Goal: Transaction & Acquisition: Subscribe to service/newsletter

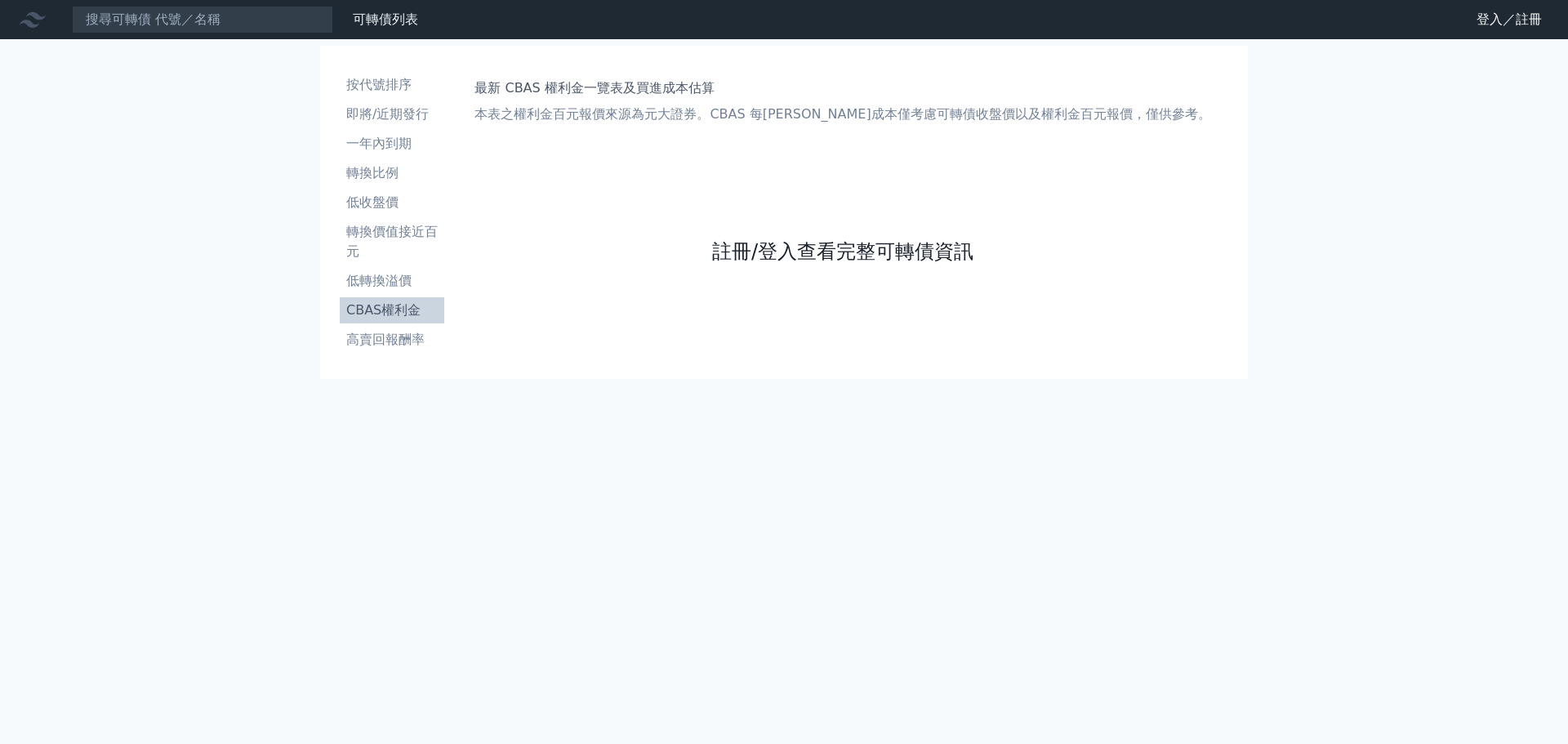
click at [793, 247] on link "註冊/登入查看完整可轉債資訊" at bounding box center [843, 251] width 262 height 26
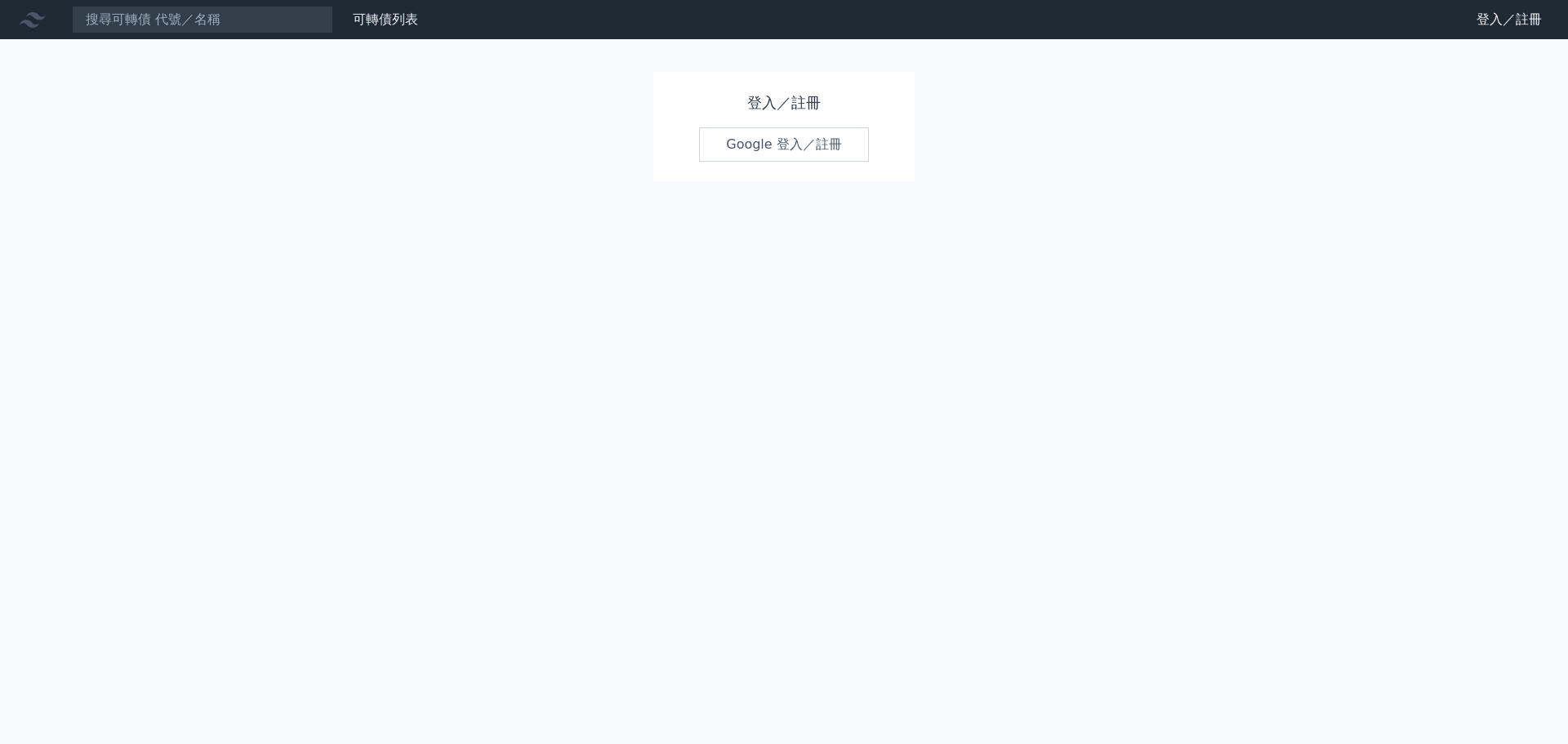
click at [789, 141] on link "Google 登入／註冊" at bounding box center [784, 144] width 170 height 35
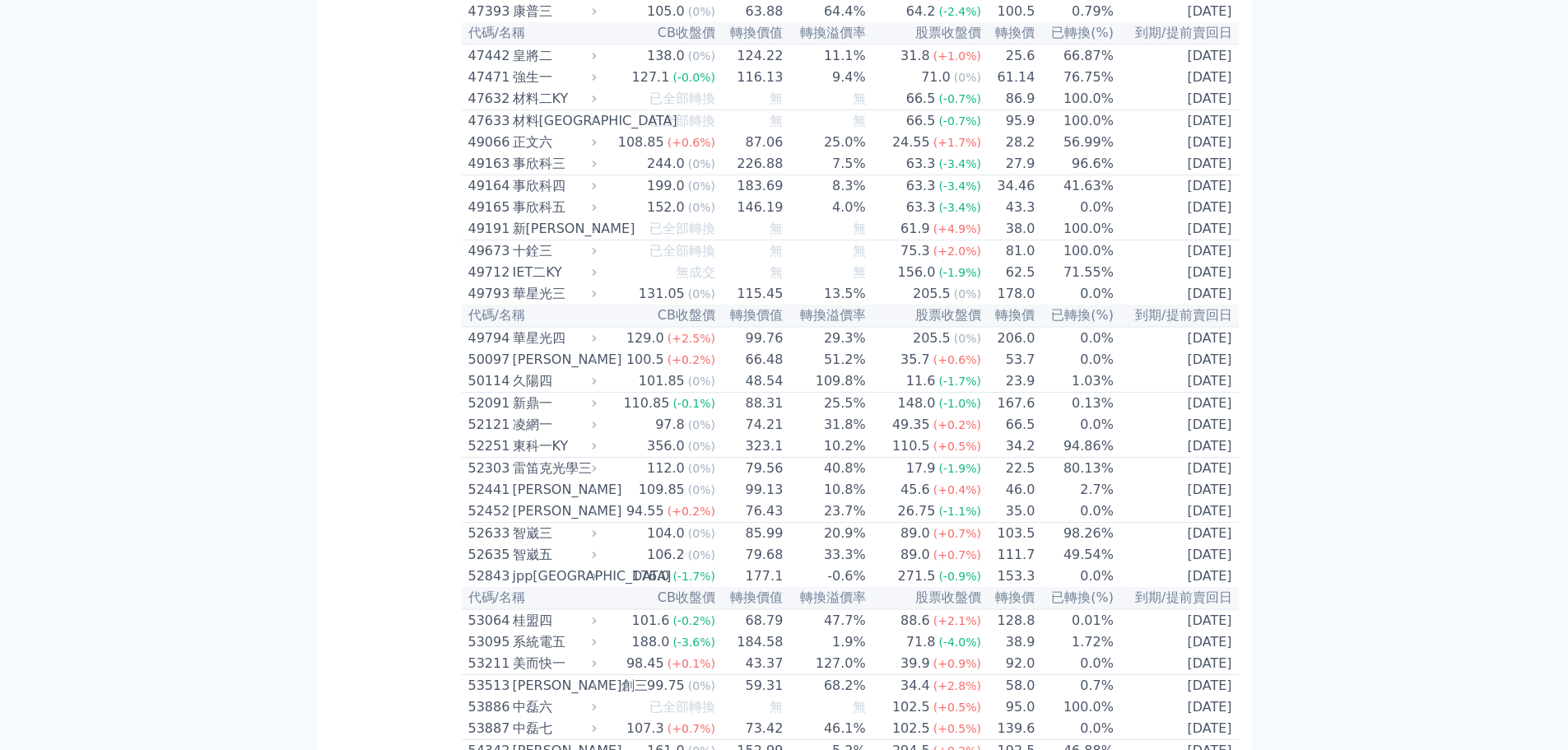
scroll to position [6791, 0]
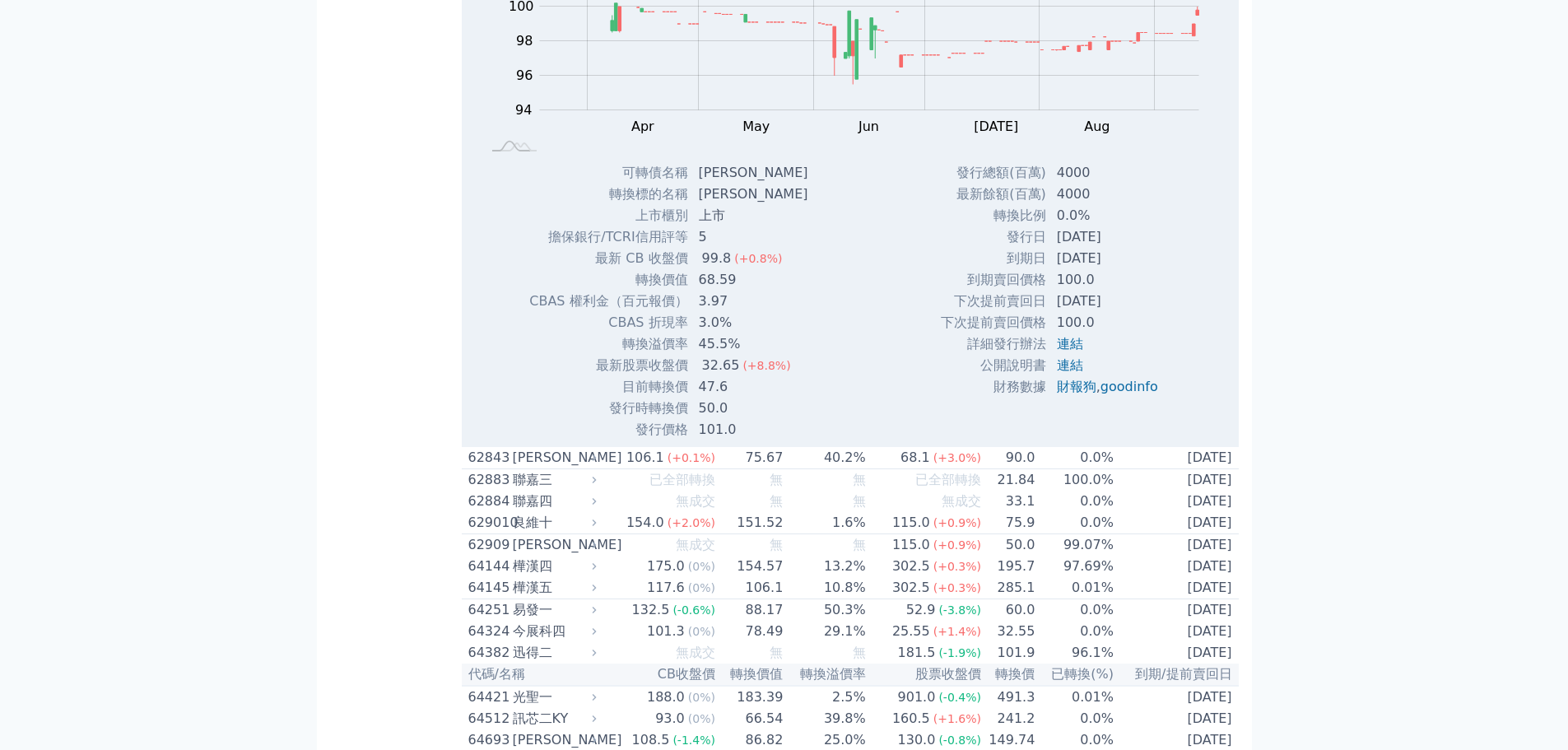
scroll to position [6873, 0]
